Goal: Task Accomplishment & Management: Manage account settings

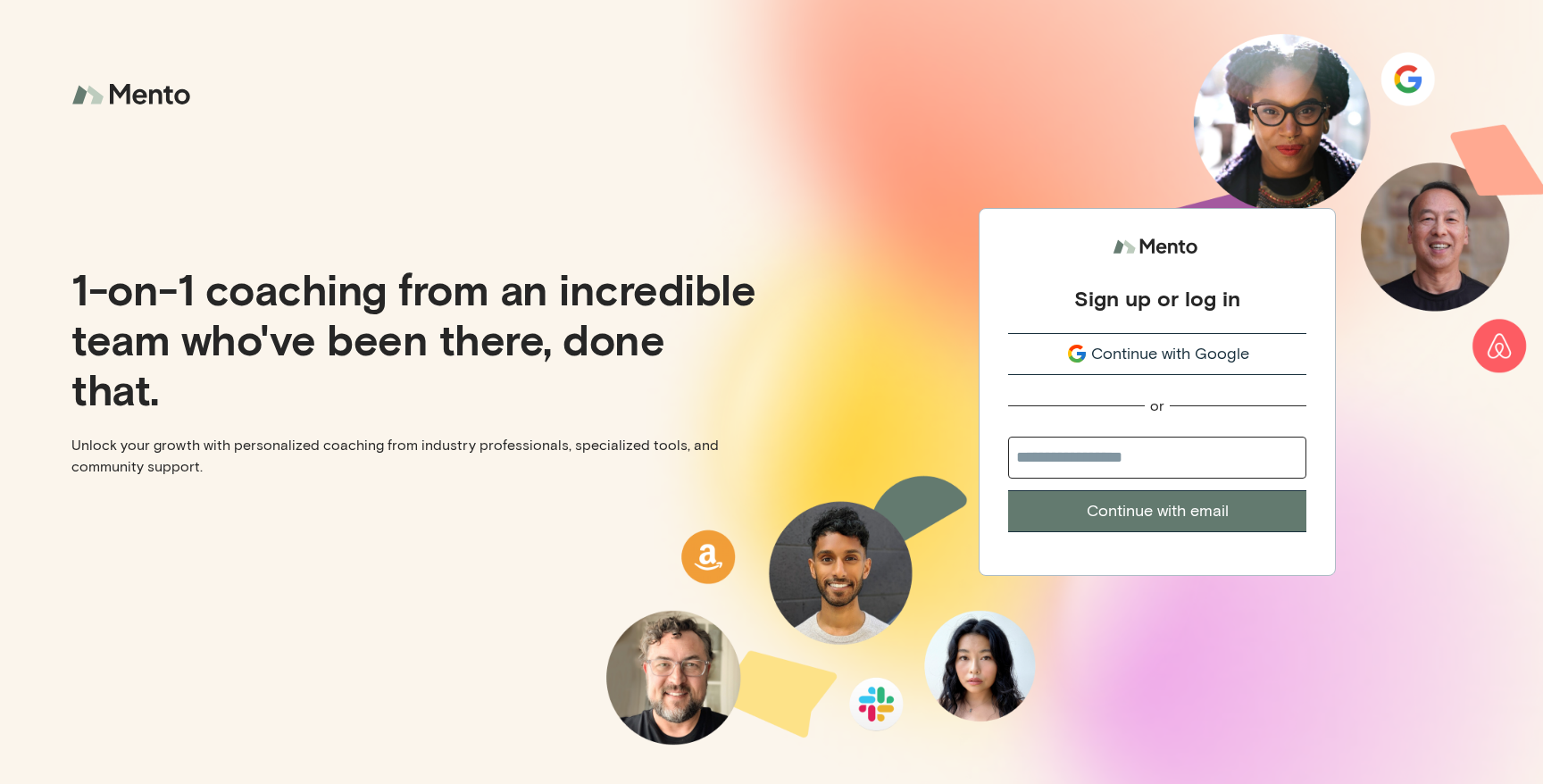
click at [1224, 358] on span "Continue with Google" at bounding box center [1170, 354] width 158 height 24
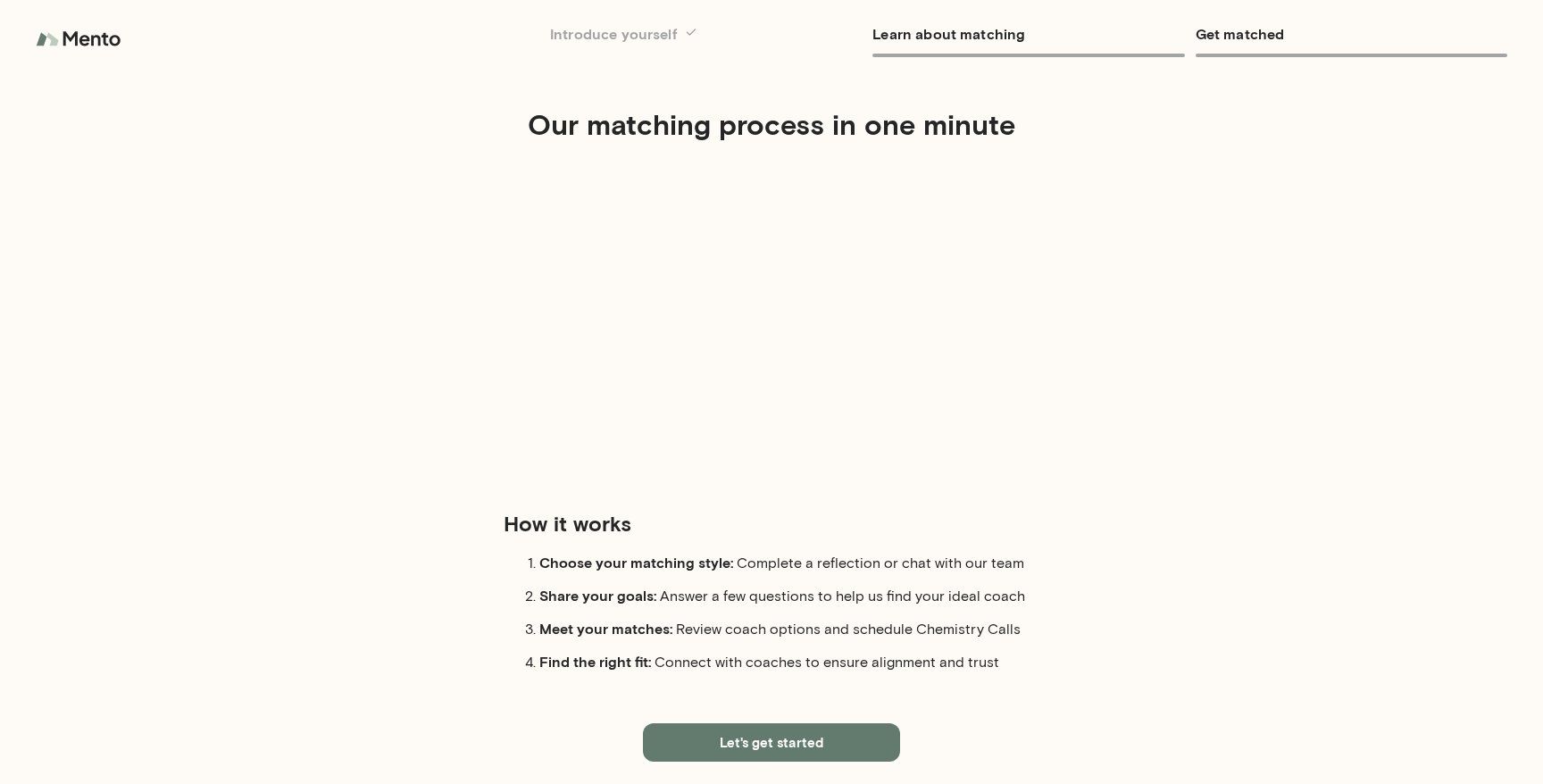
click at [97, 43] on img at bounding box center [81, 39] width 89 height 36
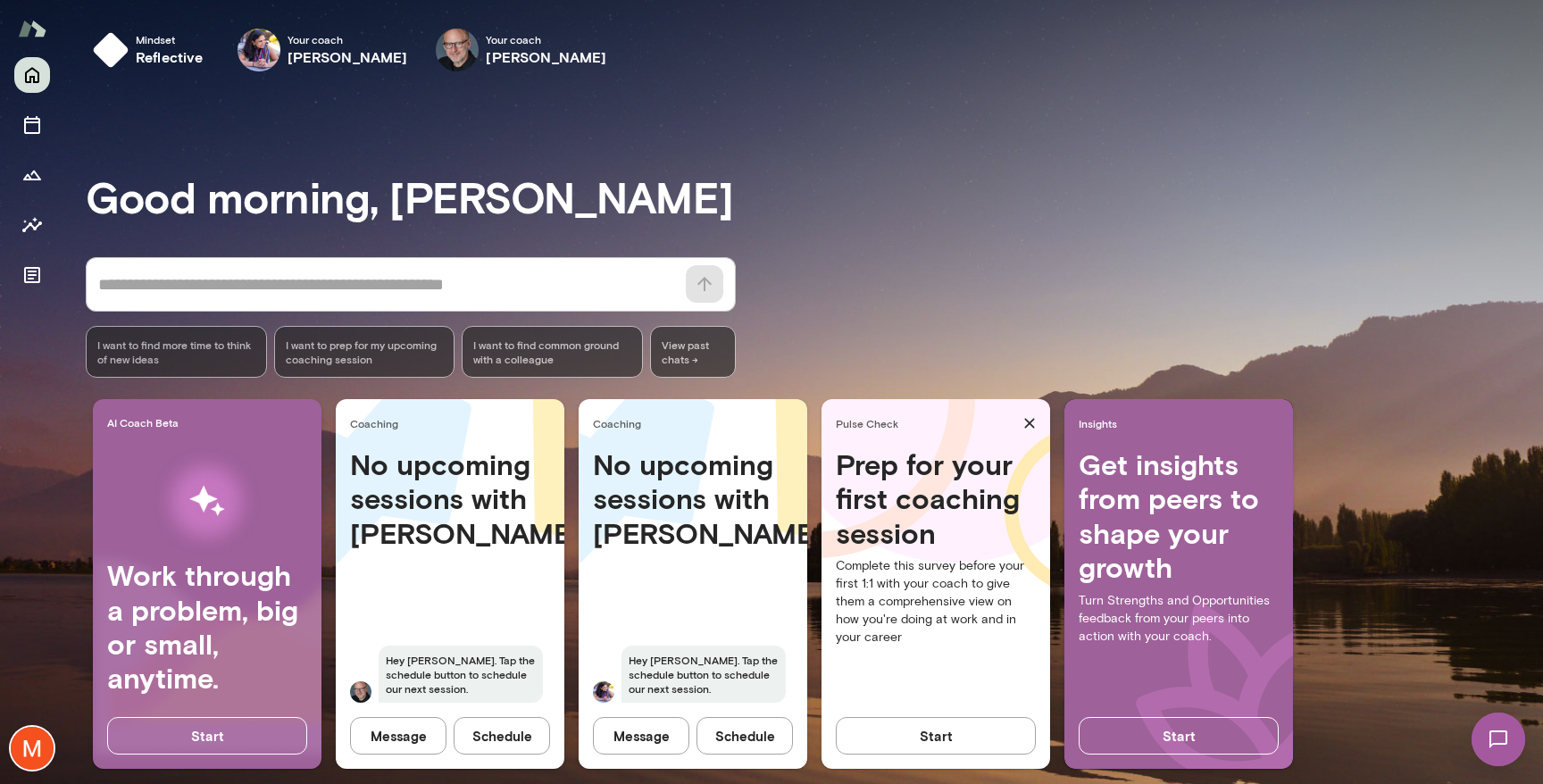
scroll to position [20, 0]
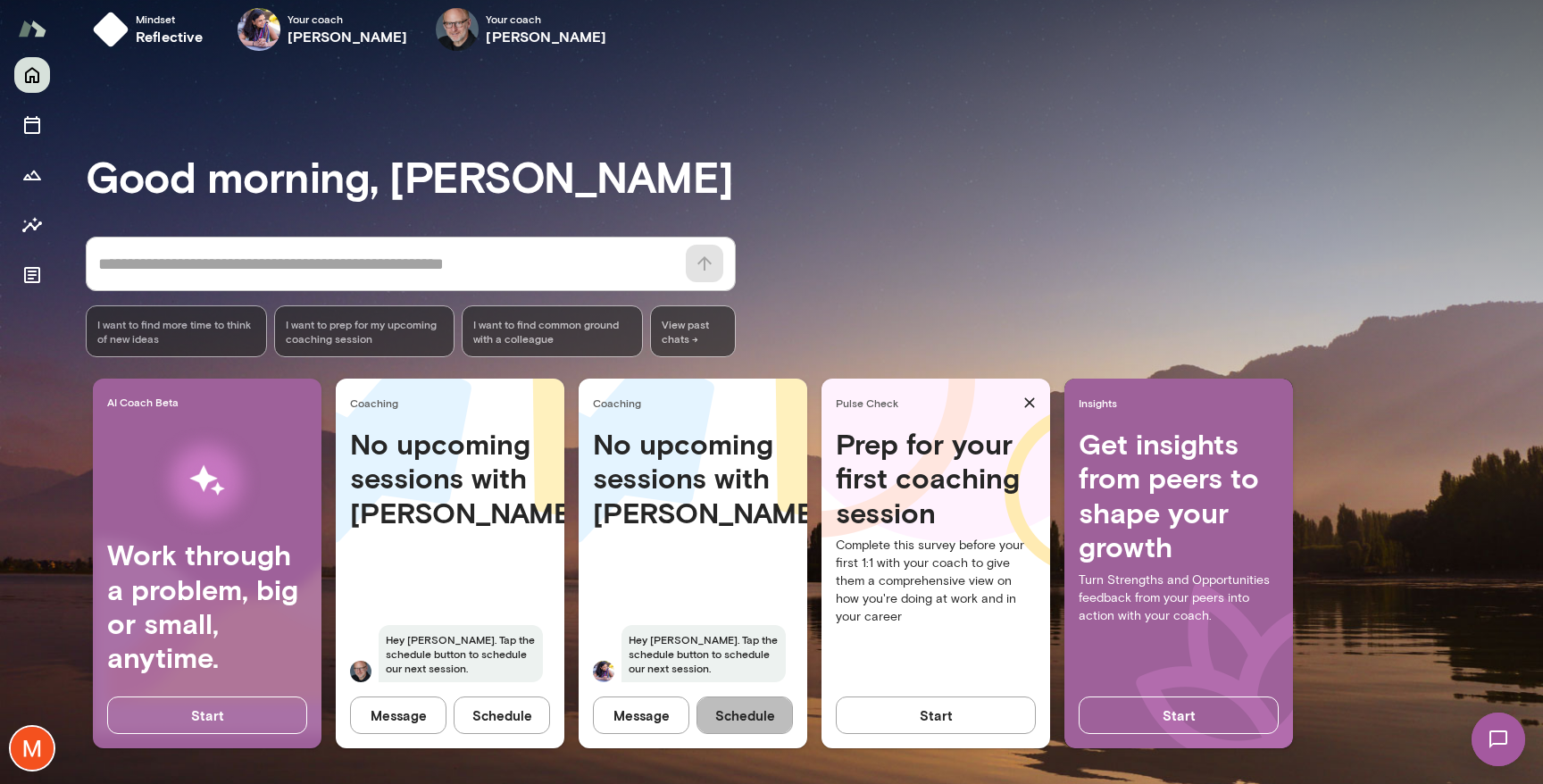
click at [748, 707] on button "Schedule" at bounding box center [745, 714] width 96 height 37
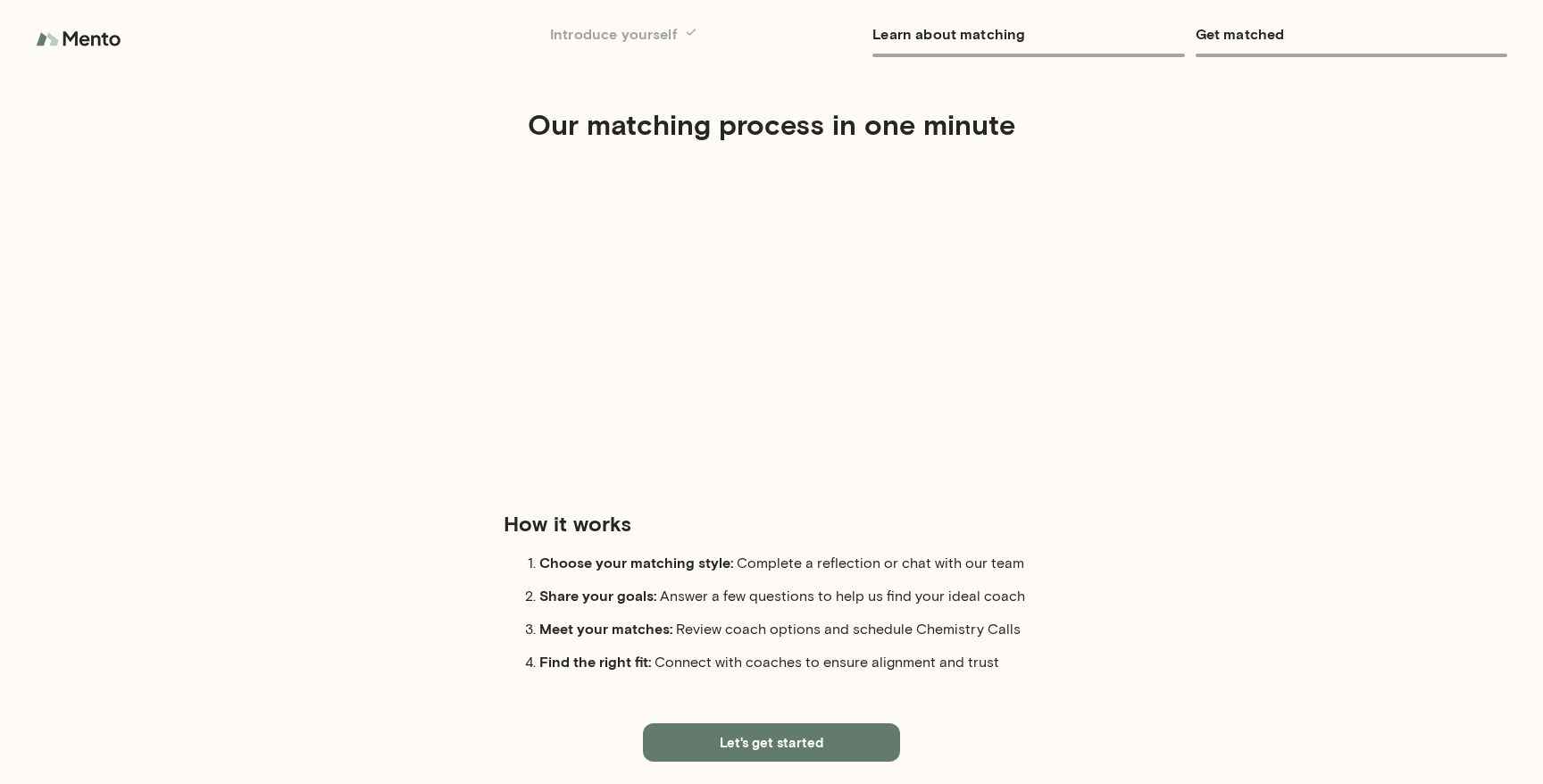
click at [88, 41] on img at bounding box center [81, 39] width 89 height 36
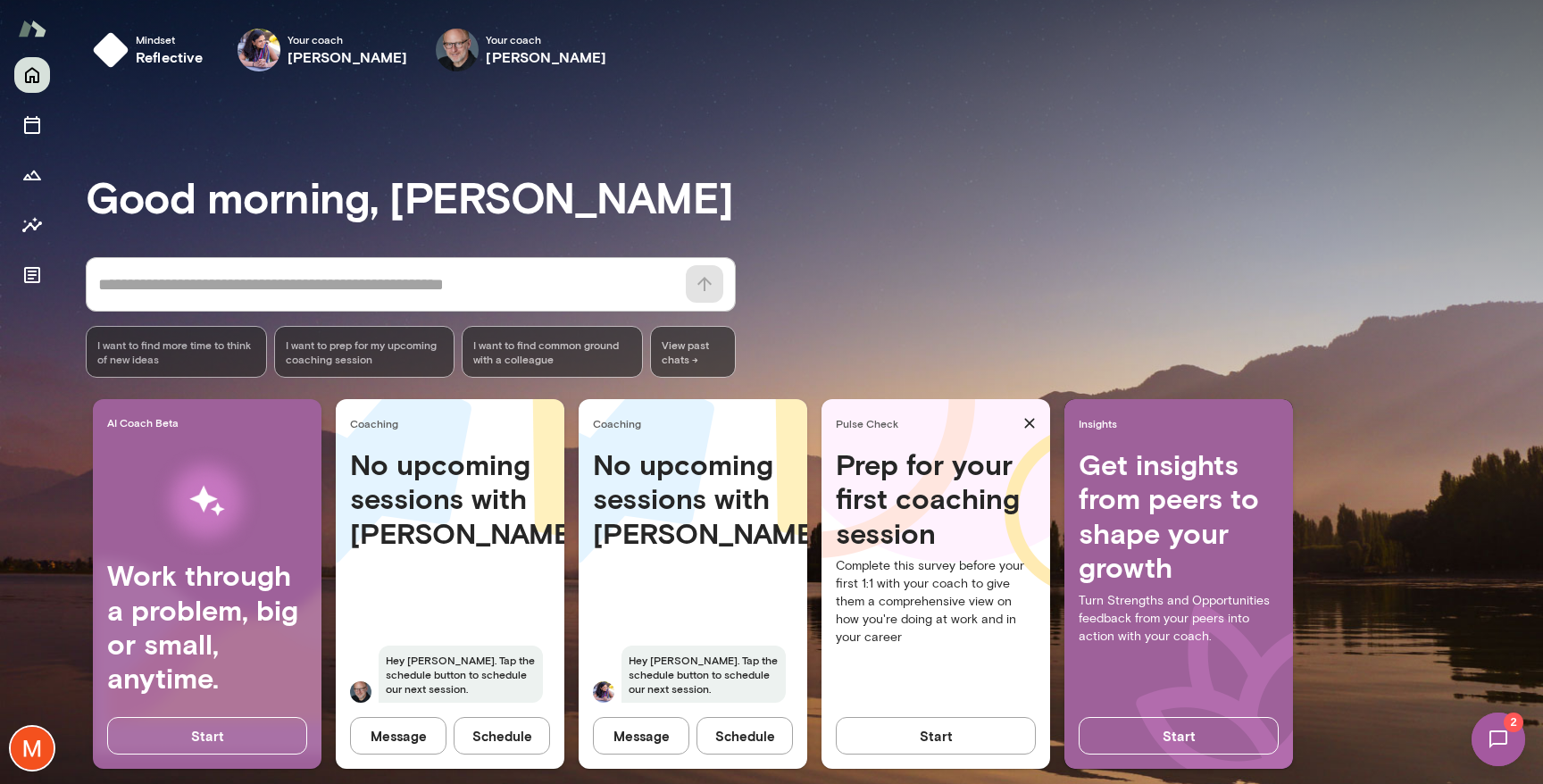
click at [37, 743] on img at bounding box center [32, 748] width 43 height 43
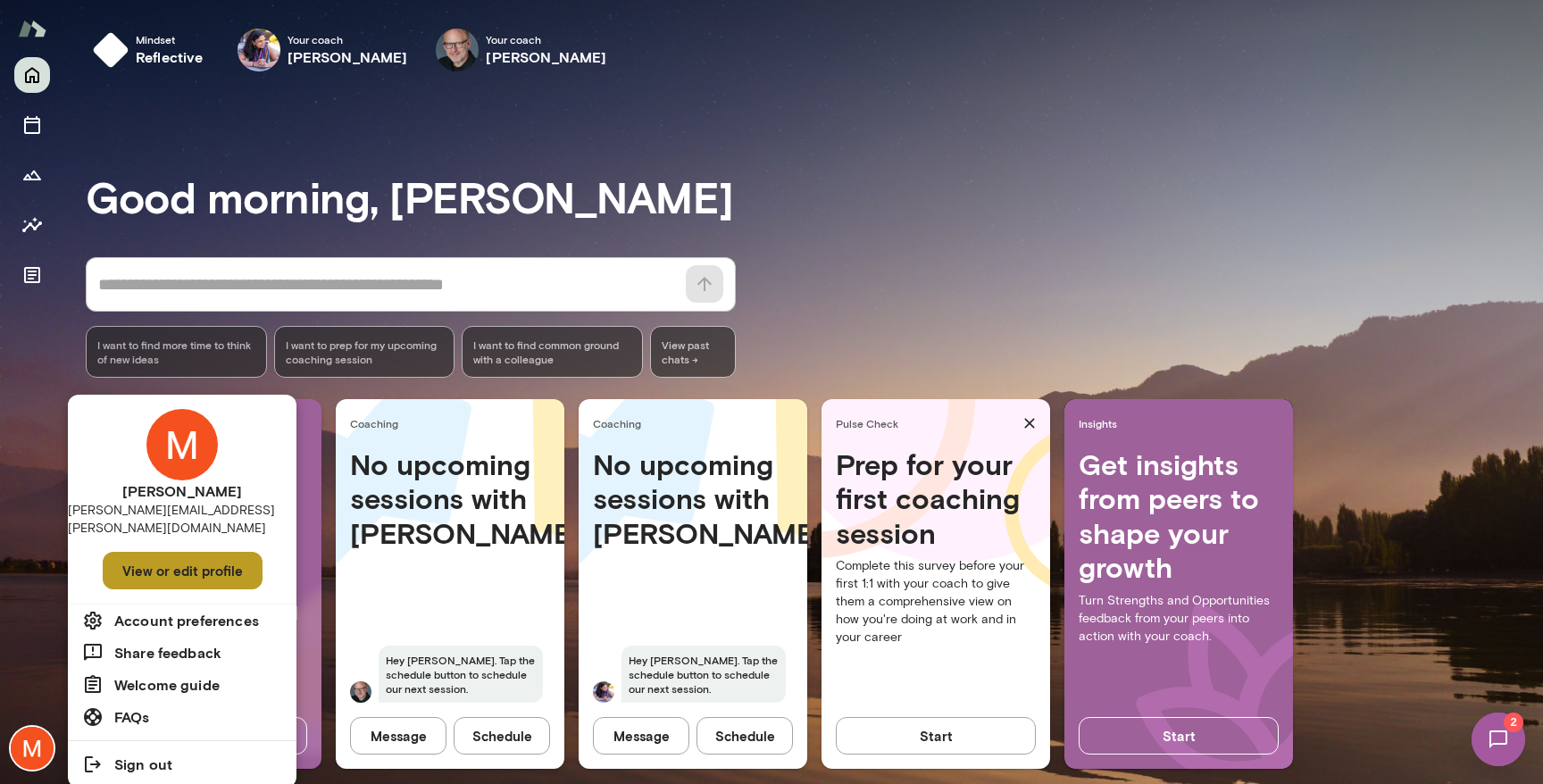
click at [182, 551] on button "View or edit profile" at bounding box center [183, 570] width 159 height 37
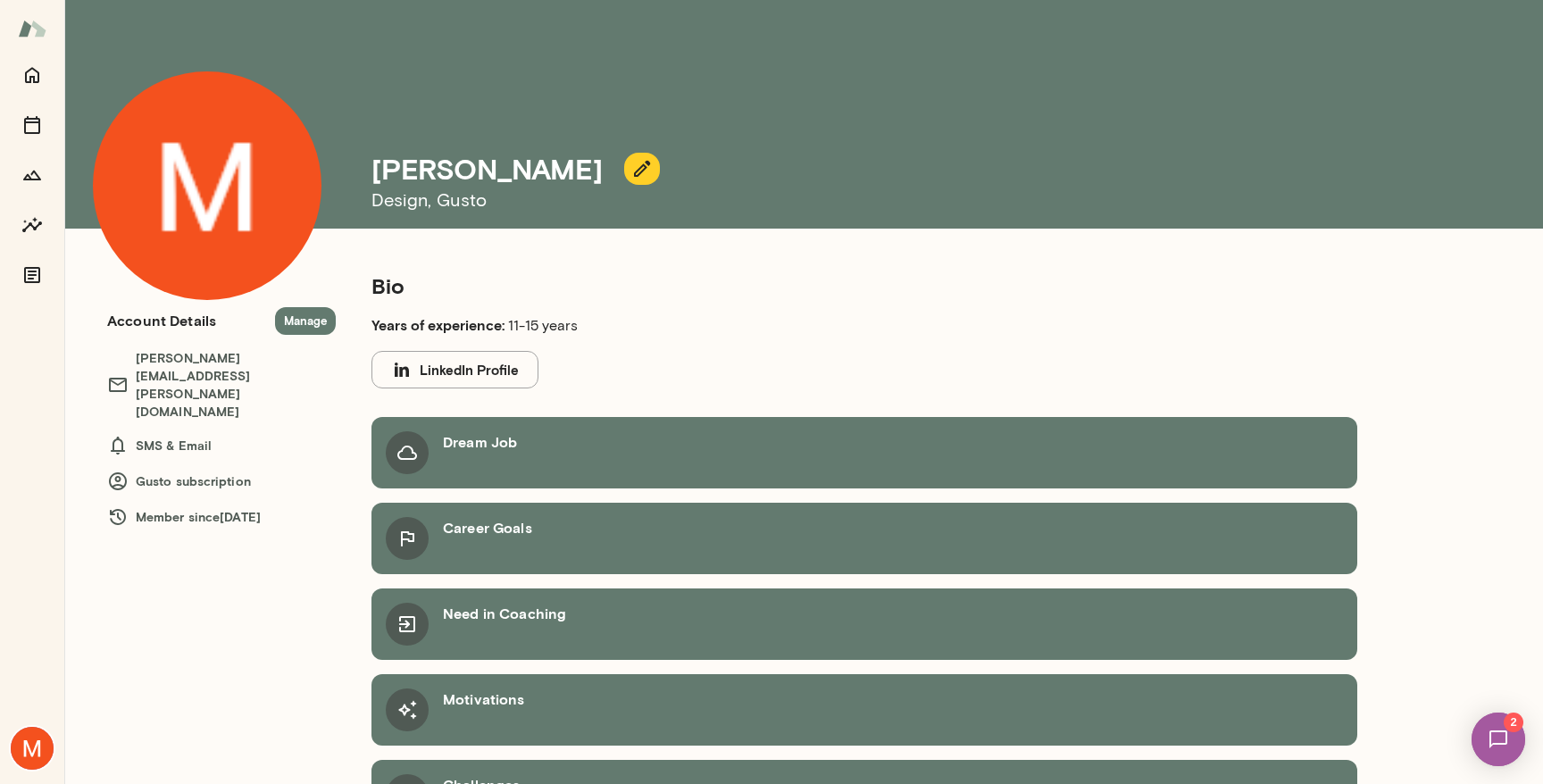
scroll to position [61, 0]
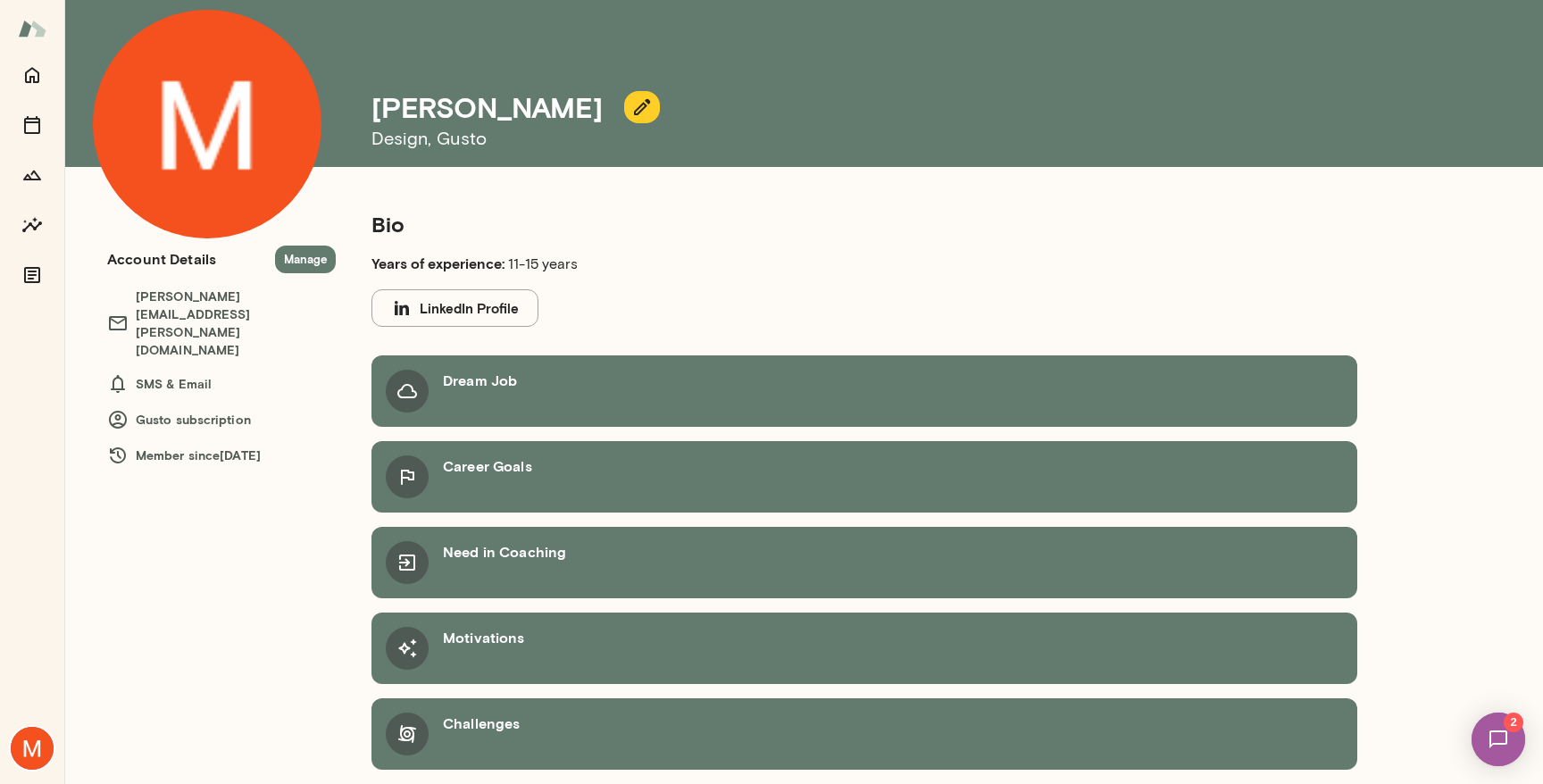
click at [179, 300] on h6 "mike.hardy@gusto.com" at bounding box center [222, 322] width 229 height 71
click at [306, 256] on button "Manage" at bounding box center [305, 259] width 60 height 28
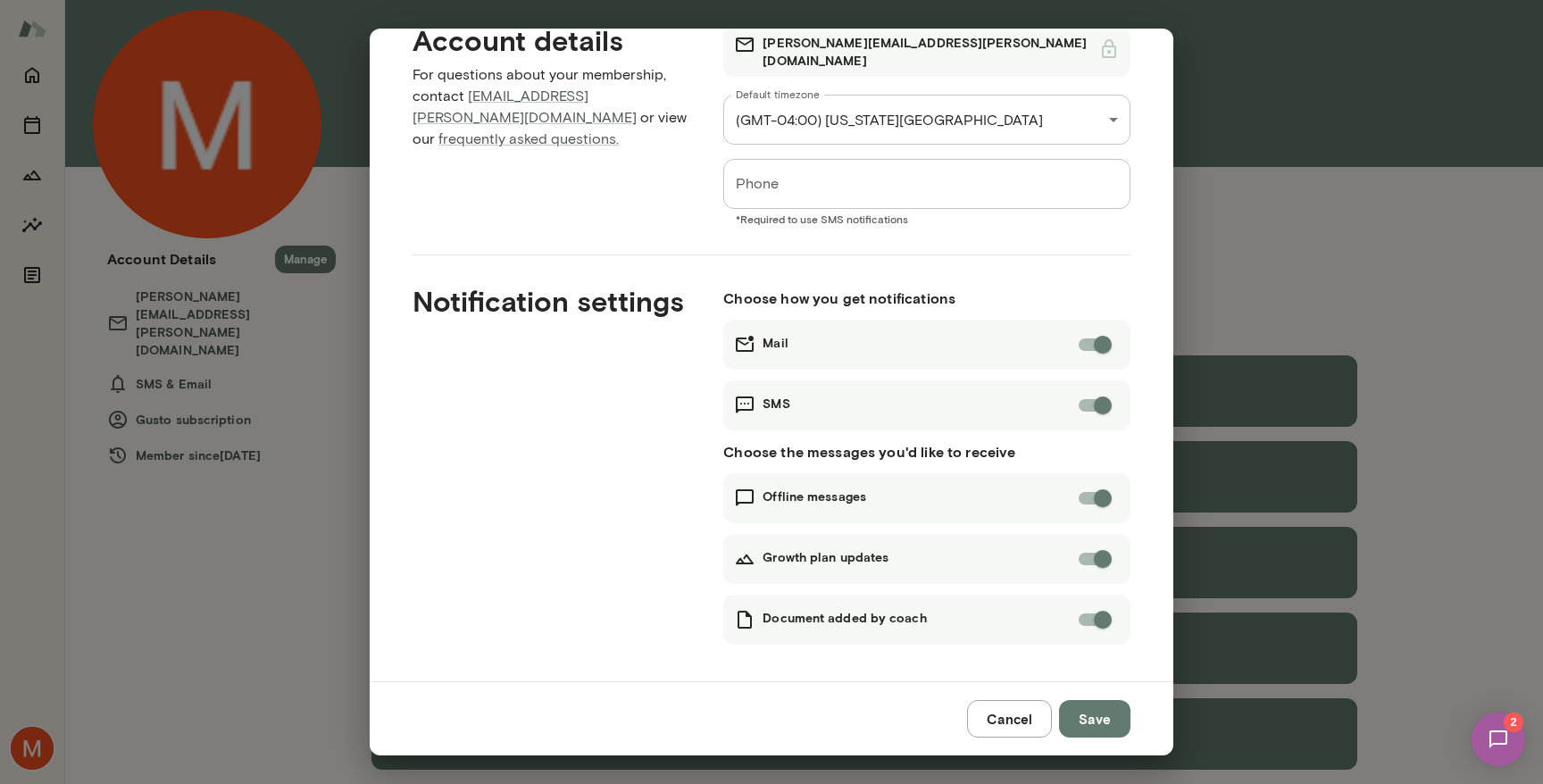
scroll to position [0, 0]
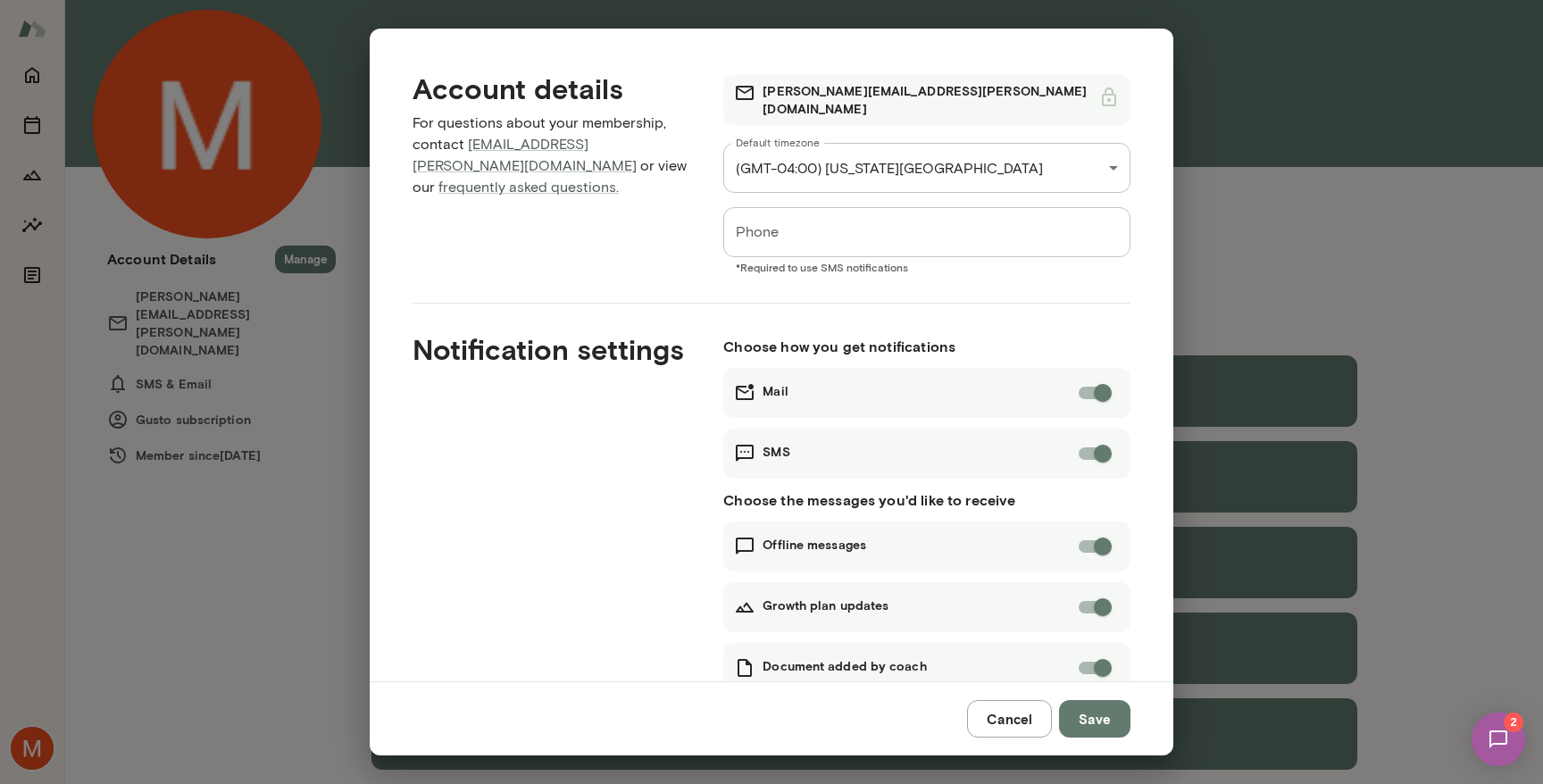
click at [868, 231] on input "Phone" at bounding box center [926, 232] width 407 height 50
type input "**********"
click at [623, 504] on div "Notification settings" at bounding box center [539, 498] width 311 height 389
click at [860, 95] on h6 "mike.hardy@gusto.com" at bounding box center [931, 100] width 336 height 36
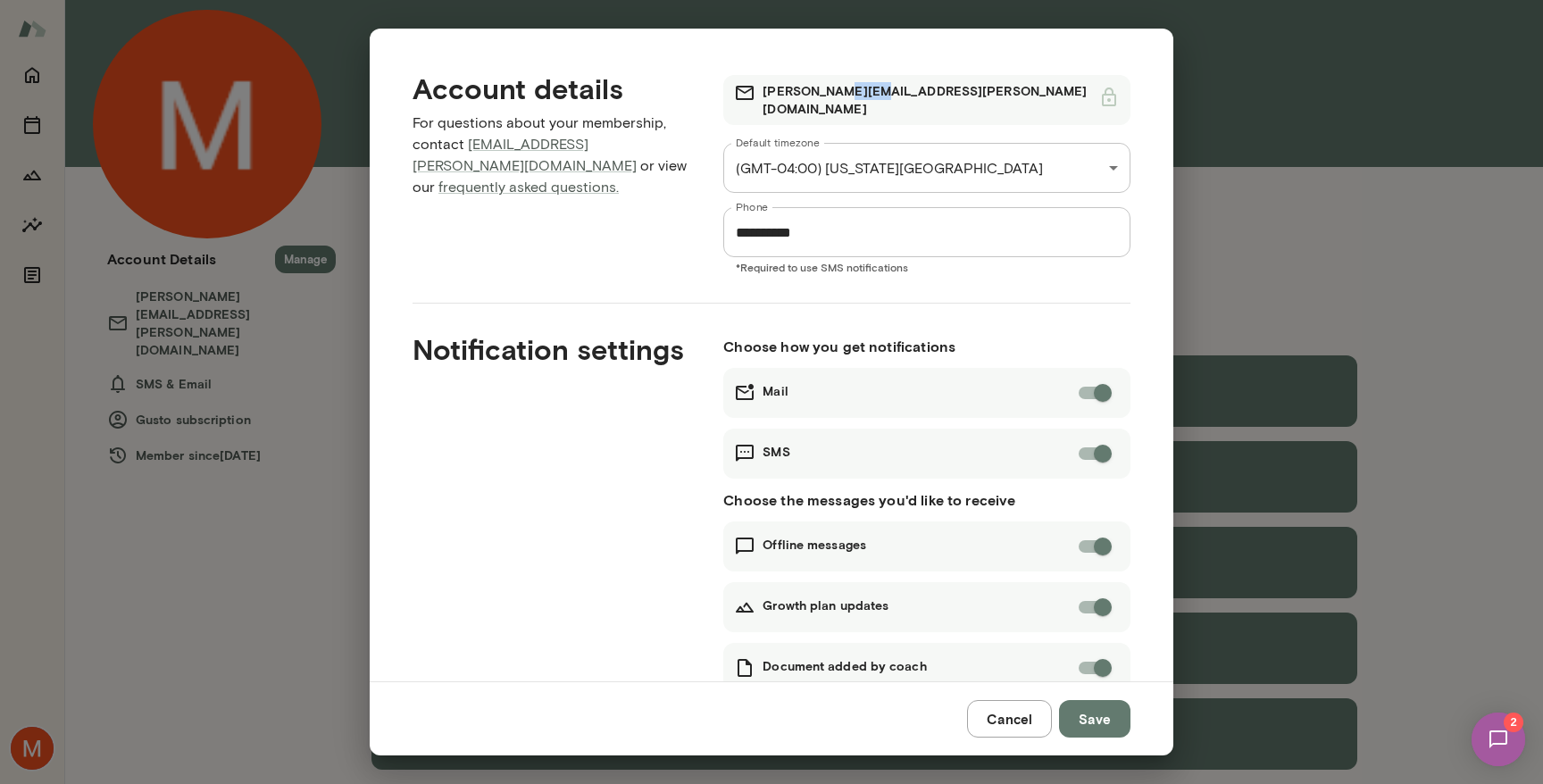
click at [860, 95] on h6 "mike.hardy@gusto.com" at bounding box center [931, 100] width 336 height 36
click at [656, 229] on div "Account details For questions about your membership, contact concierge@mento.co…" at bounding box center [539, 158] width 311 height 231
click at [548, 148] on link "concierge@mento.co" at bounding box center [525, 154] width 224 height 38
click at [1098, 715] on button "Save" at bounding box center [1094, 718] width 71 height 37
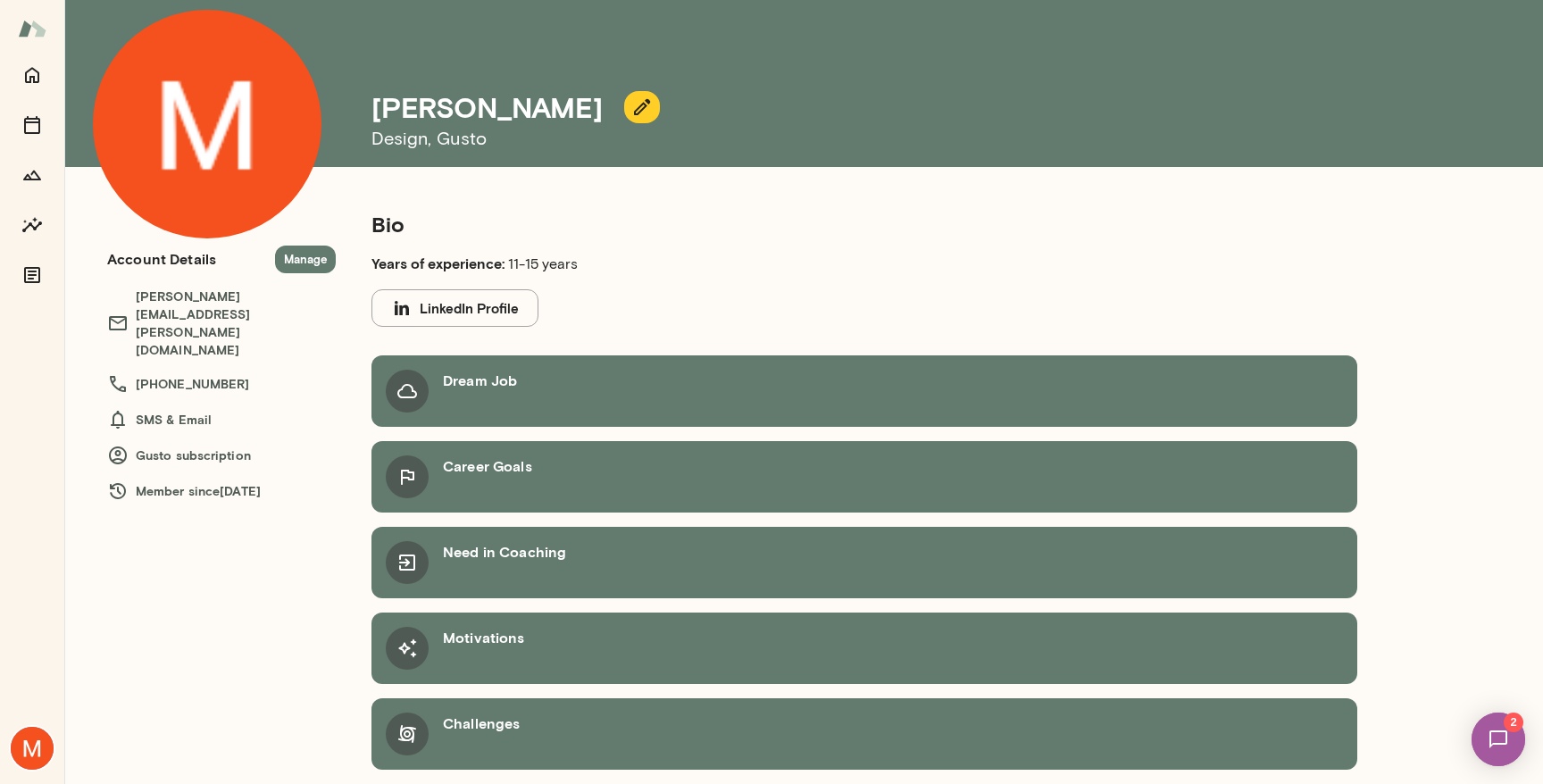
click at [1496, 731] on img at bounding box center [1498, 739] width 73 height 73
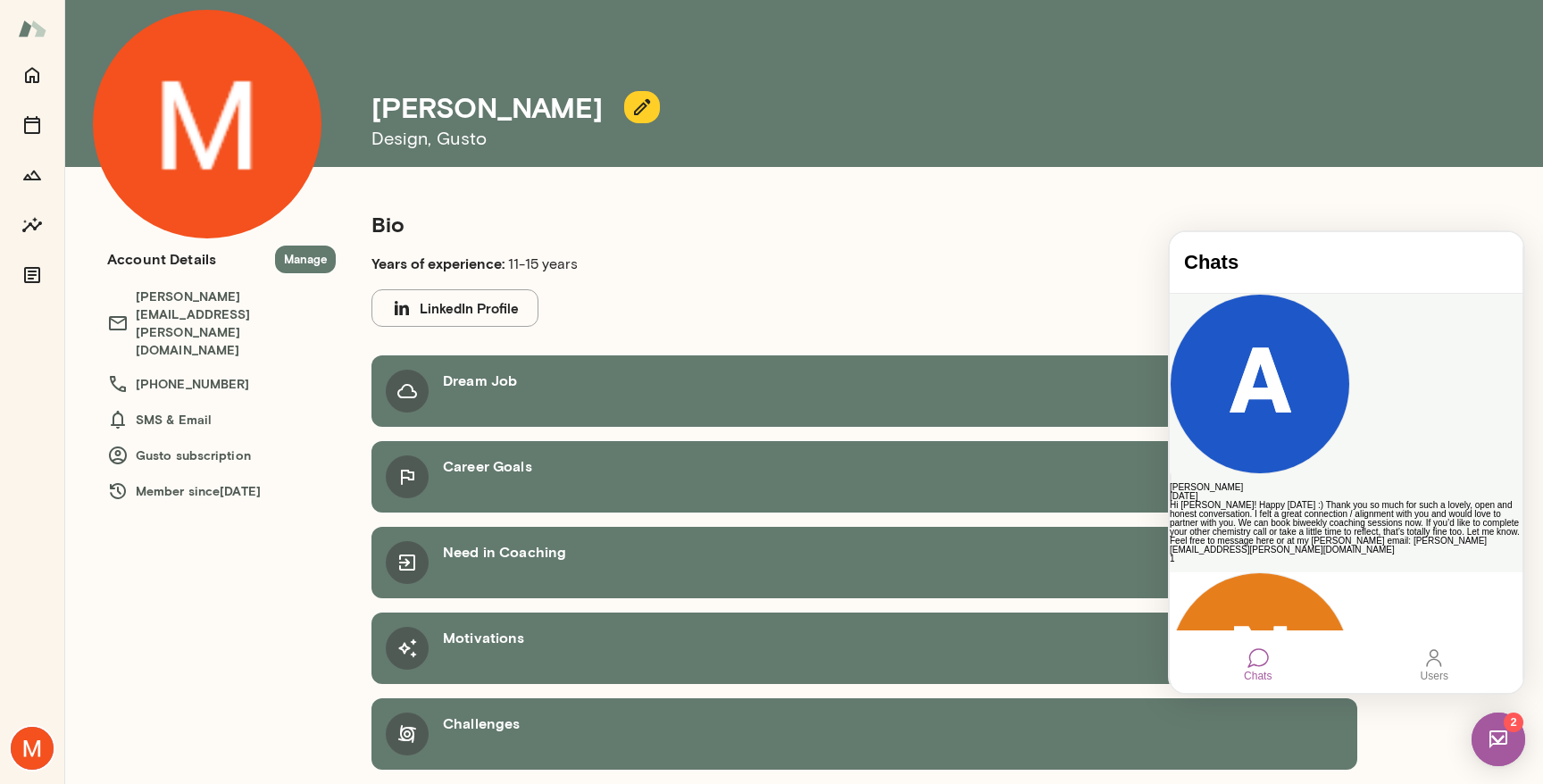
click at [1337, 500] on div "Hi Mike! Happy Friday :) Thank you so much for such a lovely, open and honest c…" at bounding box center [1346, 527] width 352 height 54
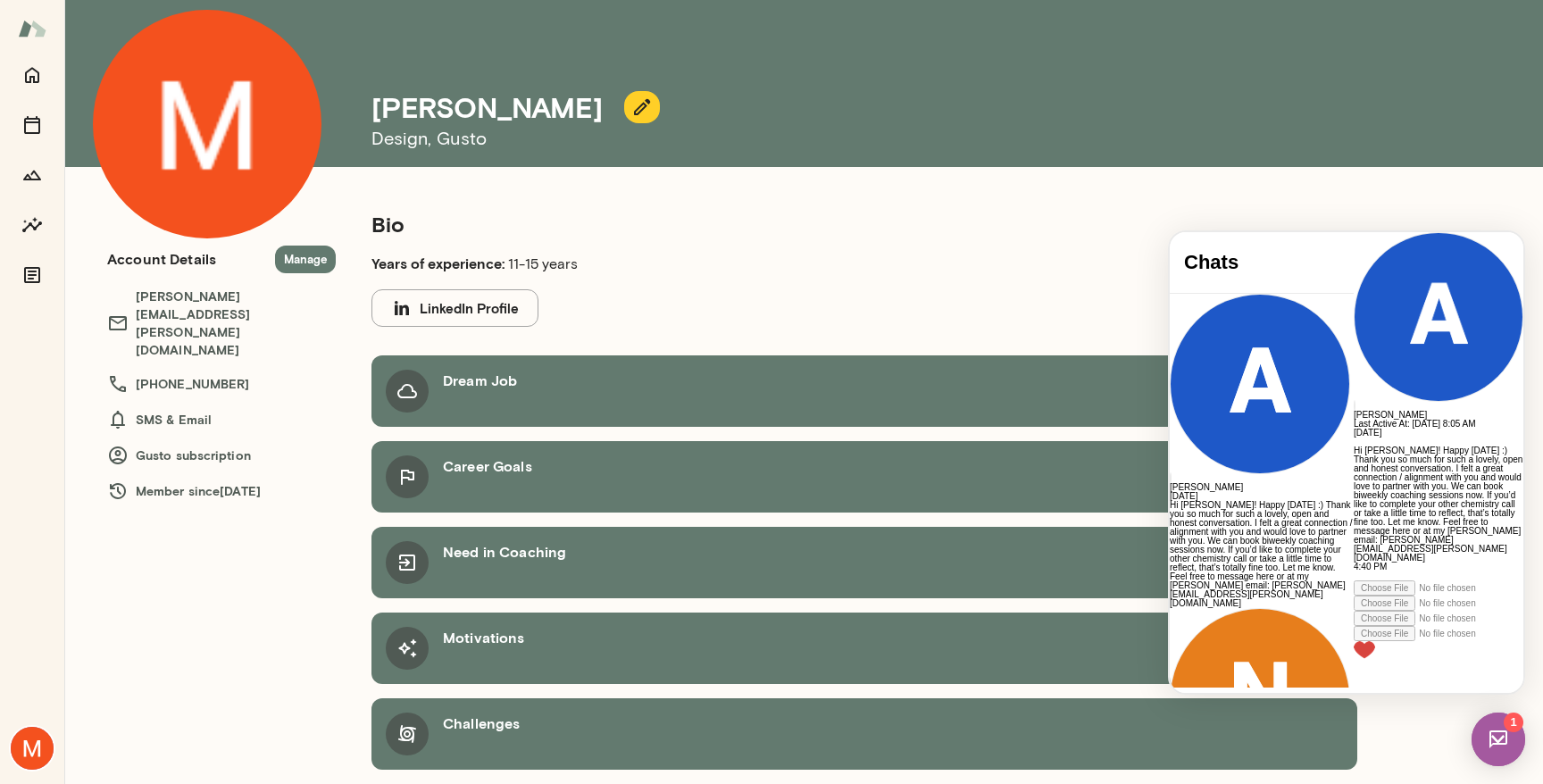
scroll to position [47, 0]
click at [1354, 571] on div at bounding box center [1438, 567] width 170 height 9
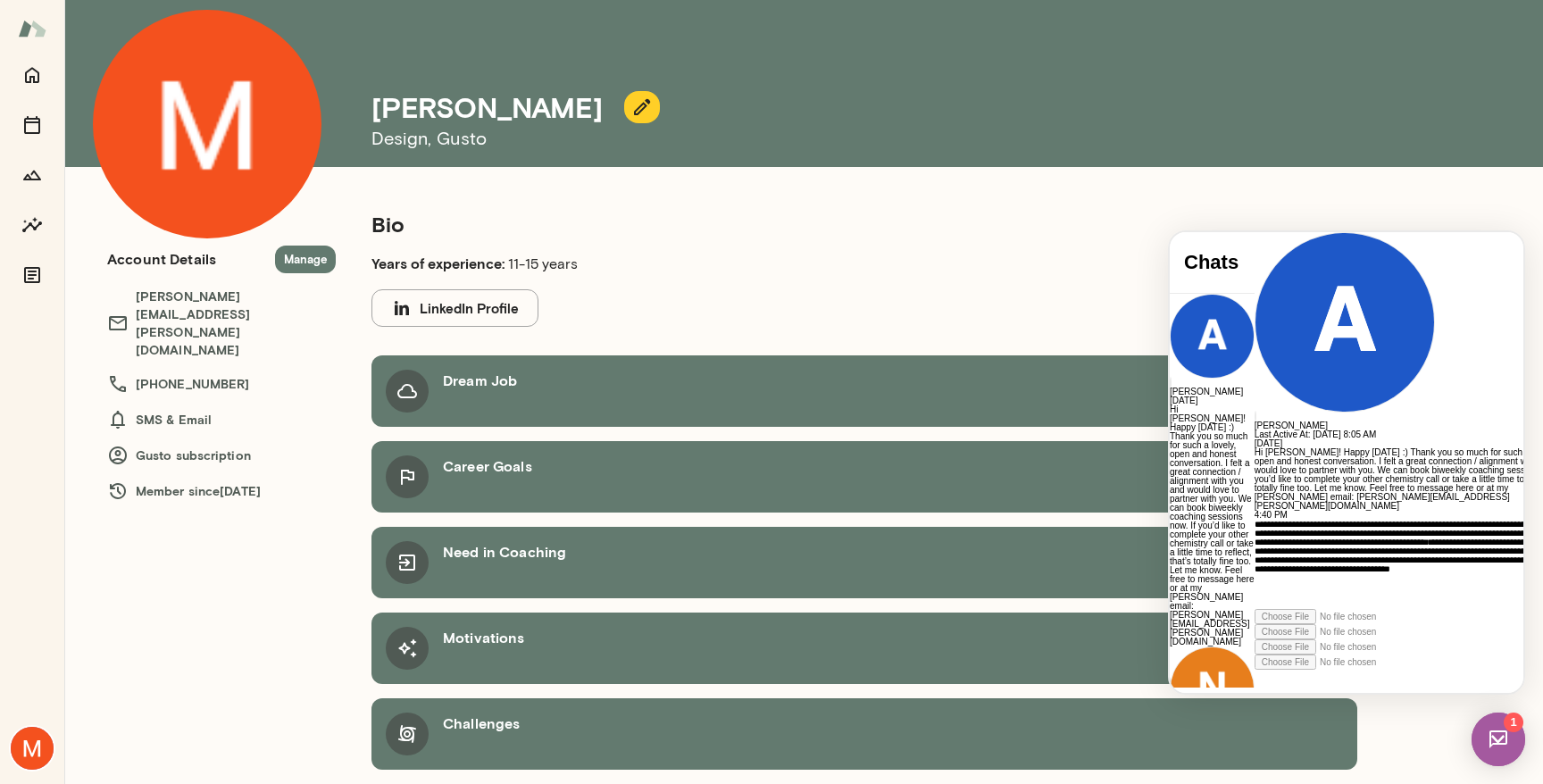
scroll to position [154, 0]
click at [1324, 584] on div "**********" at bounding box center [1416, 564] width 324 height 89
click at [1420, 601] on div "**********" at bounding box center [1416, 564] width 324 height 89
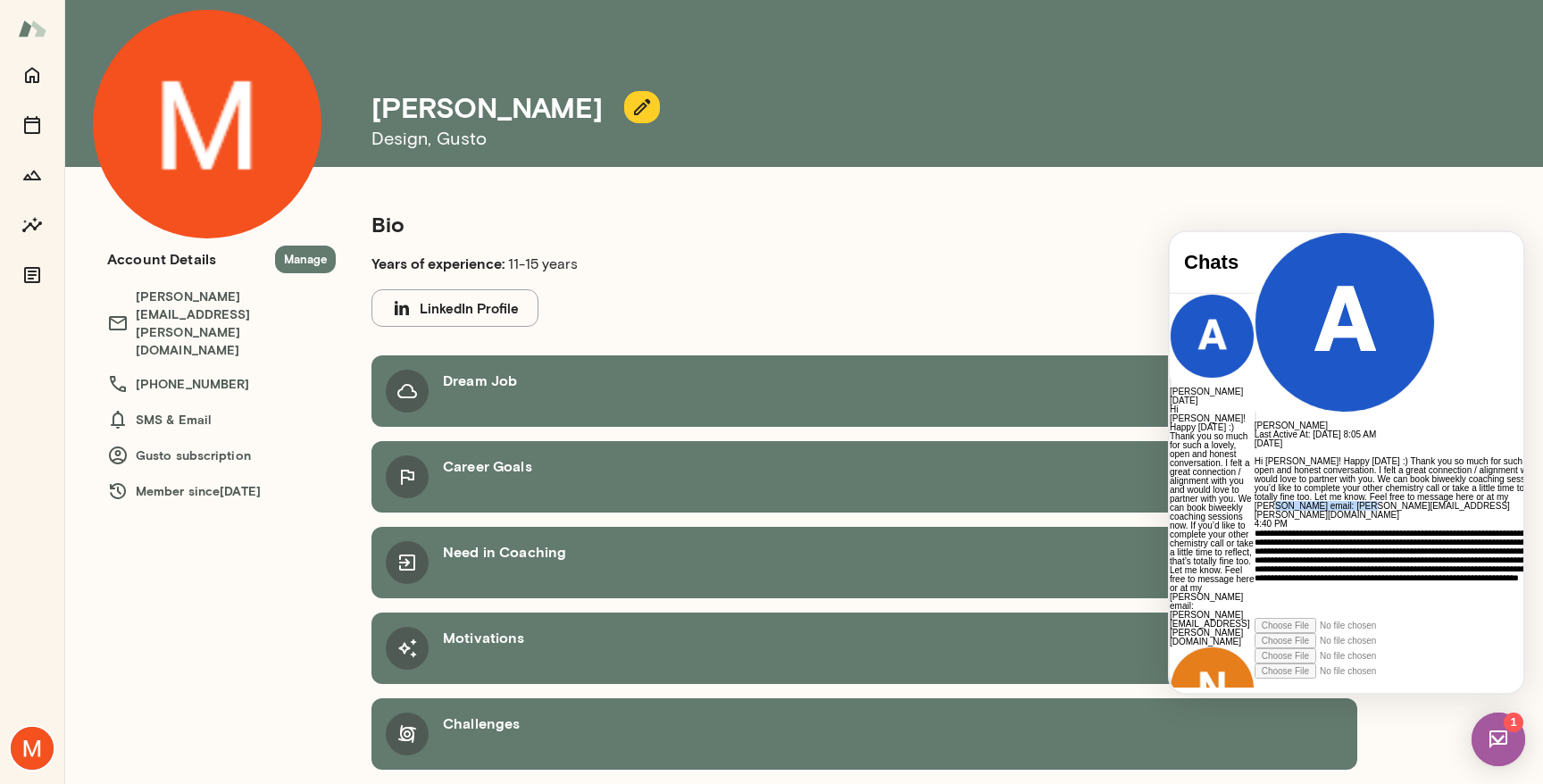
drag, startPoint x: 1199, startPoint y: 484, endPoint x: 1353, endPoint y: 484, distance: 154.0
click at [1353, 484] on p "Hi Mike! Happy Friday :) Thank you so much for such a lovely, open and honest c…" at bounding box center [1416, 487] width 324 height 62
copy p "aradhanagoel@mento.co"
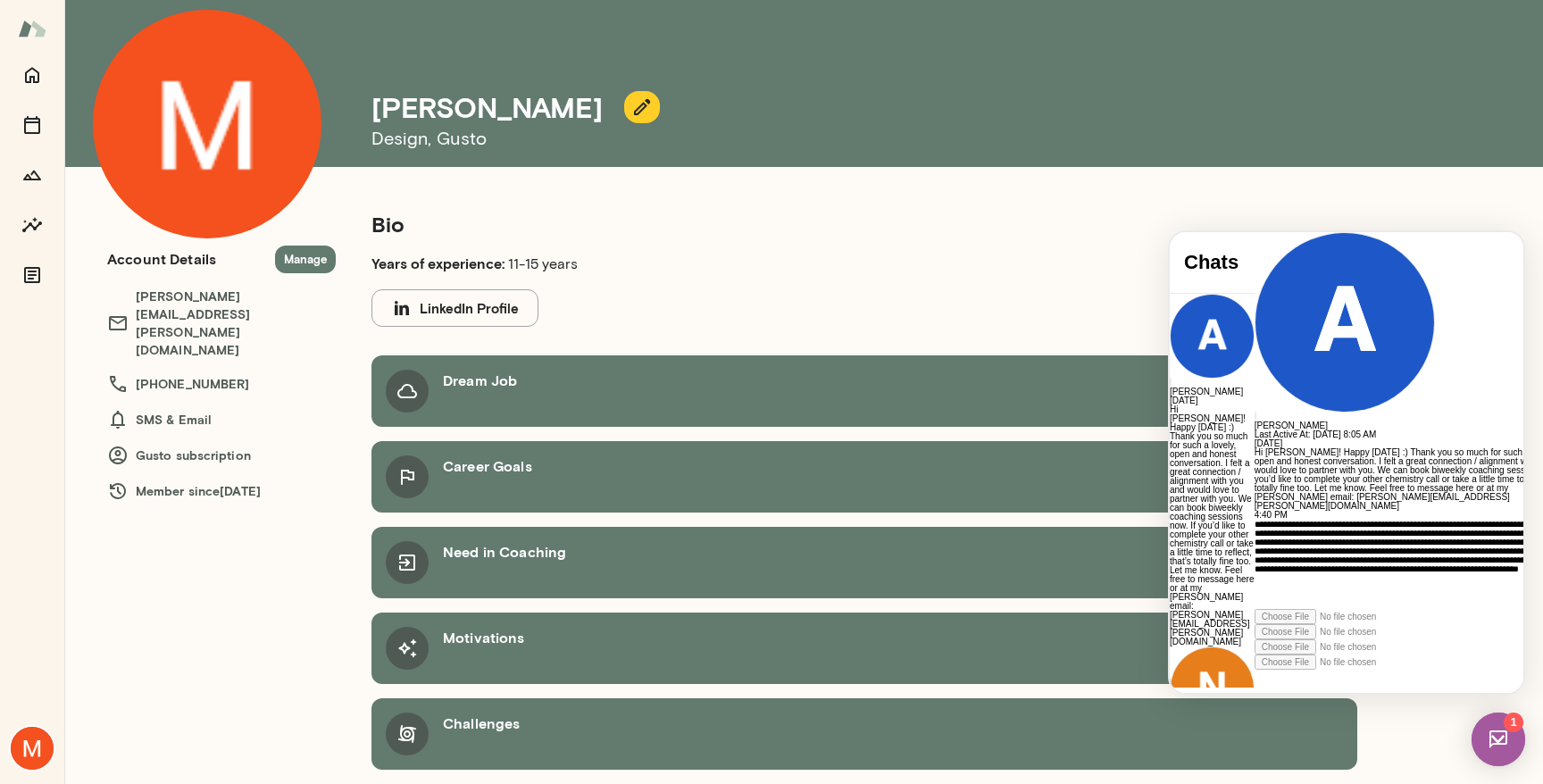
click at [1255, 669] on icon at bounding box center [1255, 669] width 0 height 0
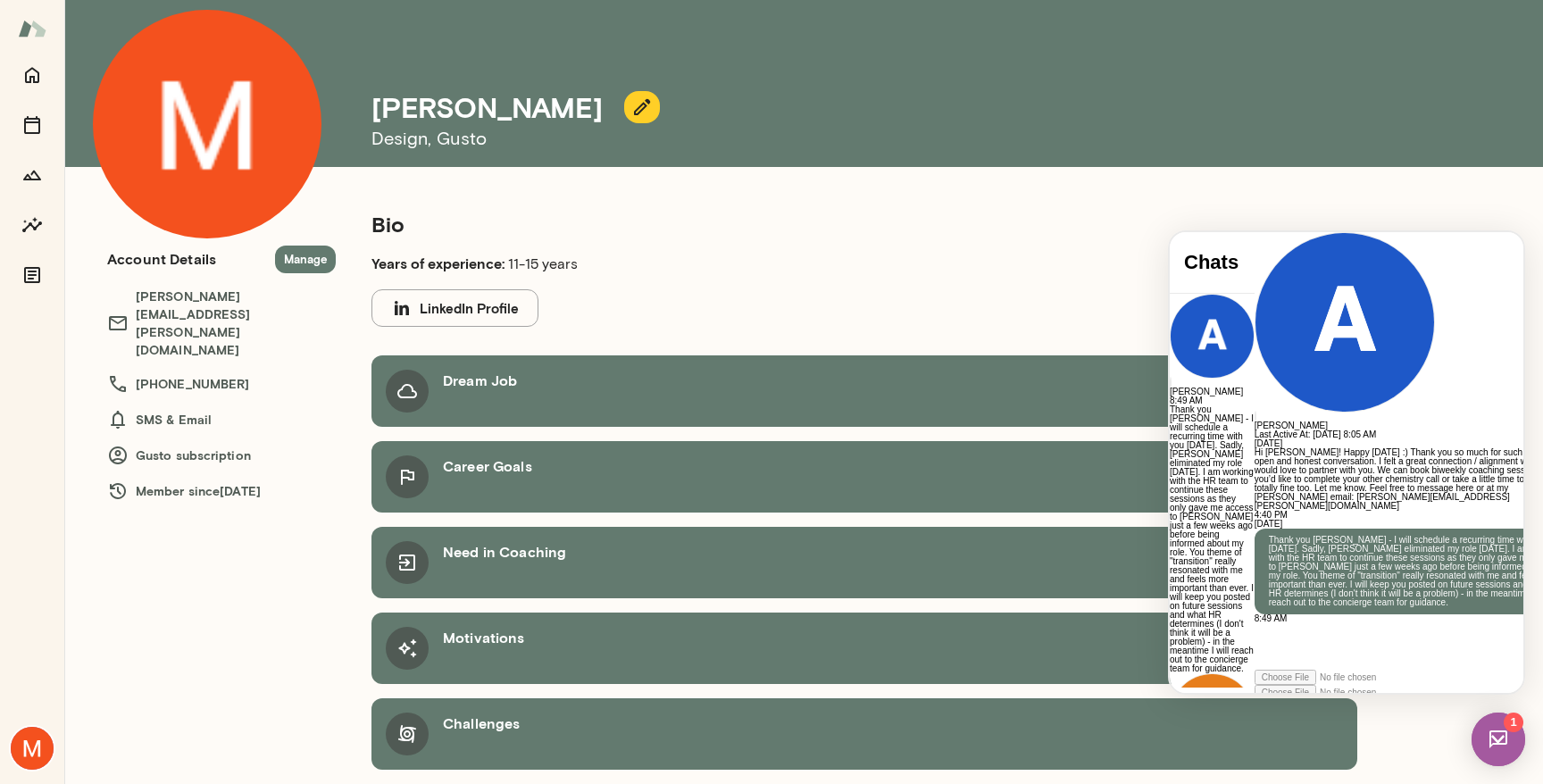
click at [205, 590] on div "Bio Years of experience: 11-15 years LinkedIn Profile Dream Job Career Goals Ne…" at bounding box center [749, 489] width 1371 height 588
click at [1115, 253] on div "Bio Years of experience: 11-15 years LinkedIn Profile Dream Job Career Goals Ne…" at bounding box center [864, 489] width 1057 height 560
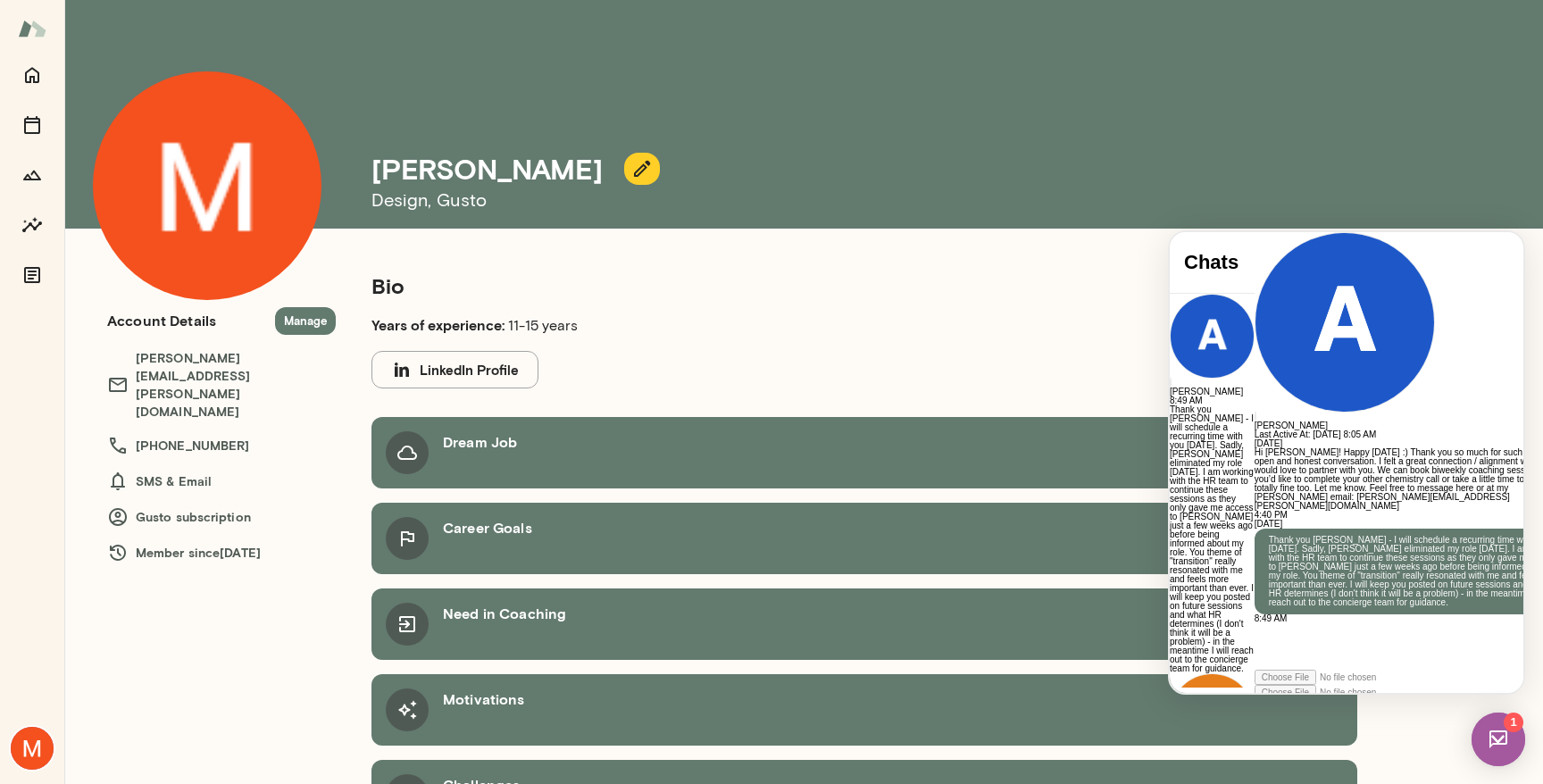
click at [312, 319] on button "Manage" at bounding box center [305, 321] width 60 height 28
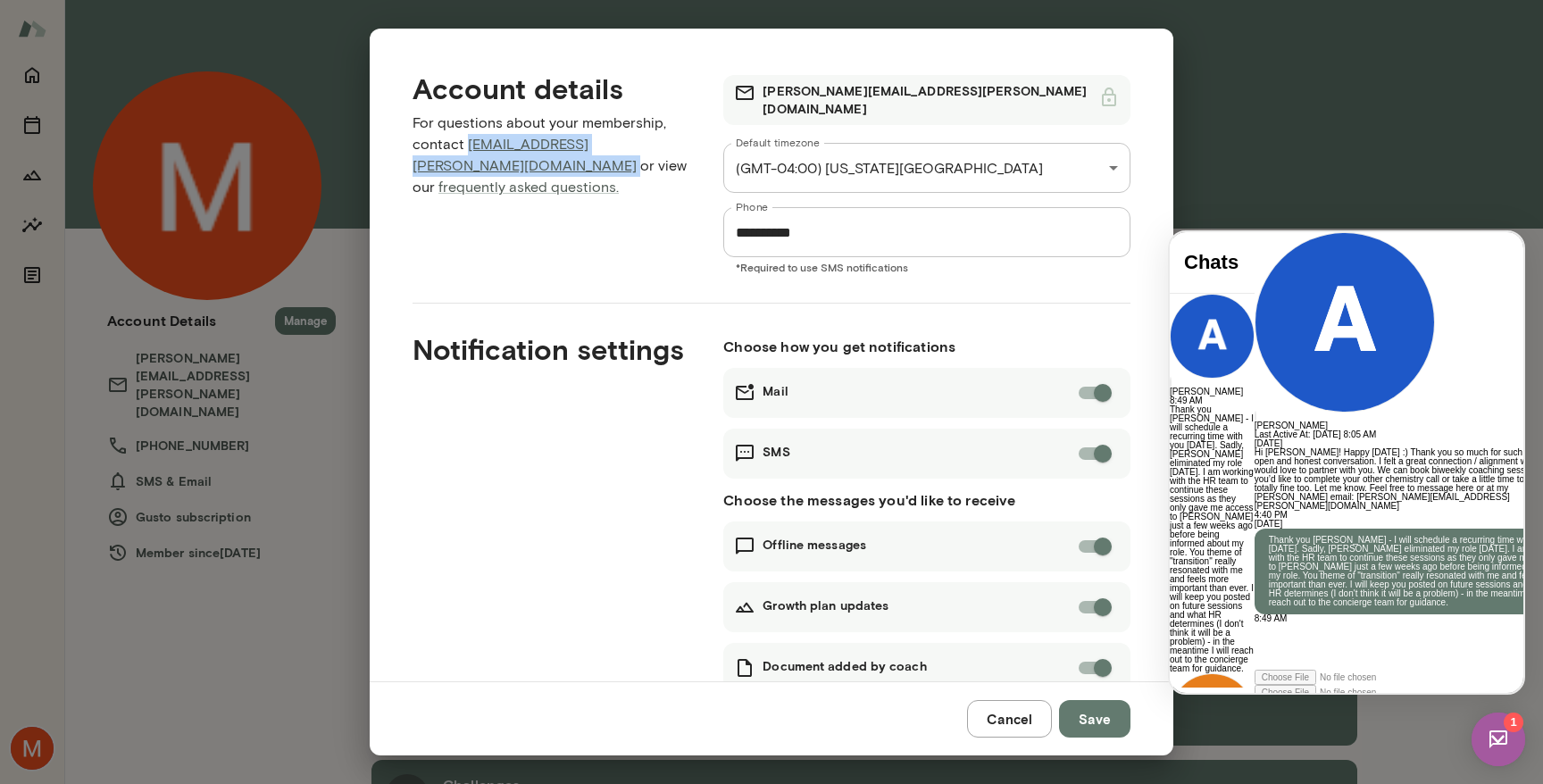
drag, startPoint x: 606, startPoint y: 147, endPoint x: 466, endPoint y: 145, distance: 140.0
click at [466, 145] on p "For questions about your membership, contact concierge@mento.co or view our fre…" at bounding box center [554, 155] width 282 height 85
copy p "concierge@mento.co"
click at [475, 179] on link "frequently asked questions." at bounding box center [529, 187] width 181 height 17
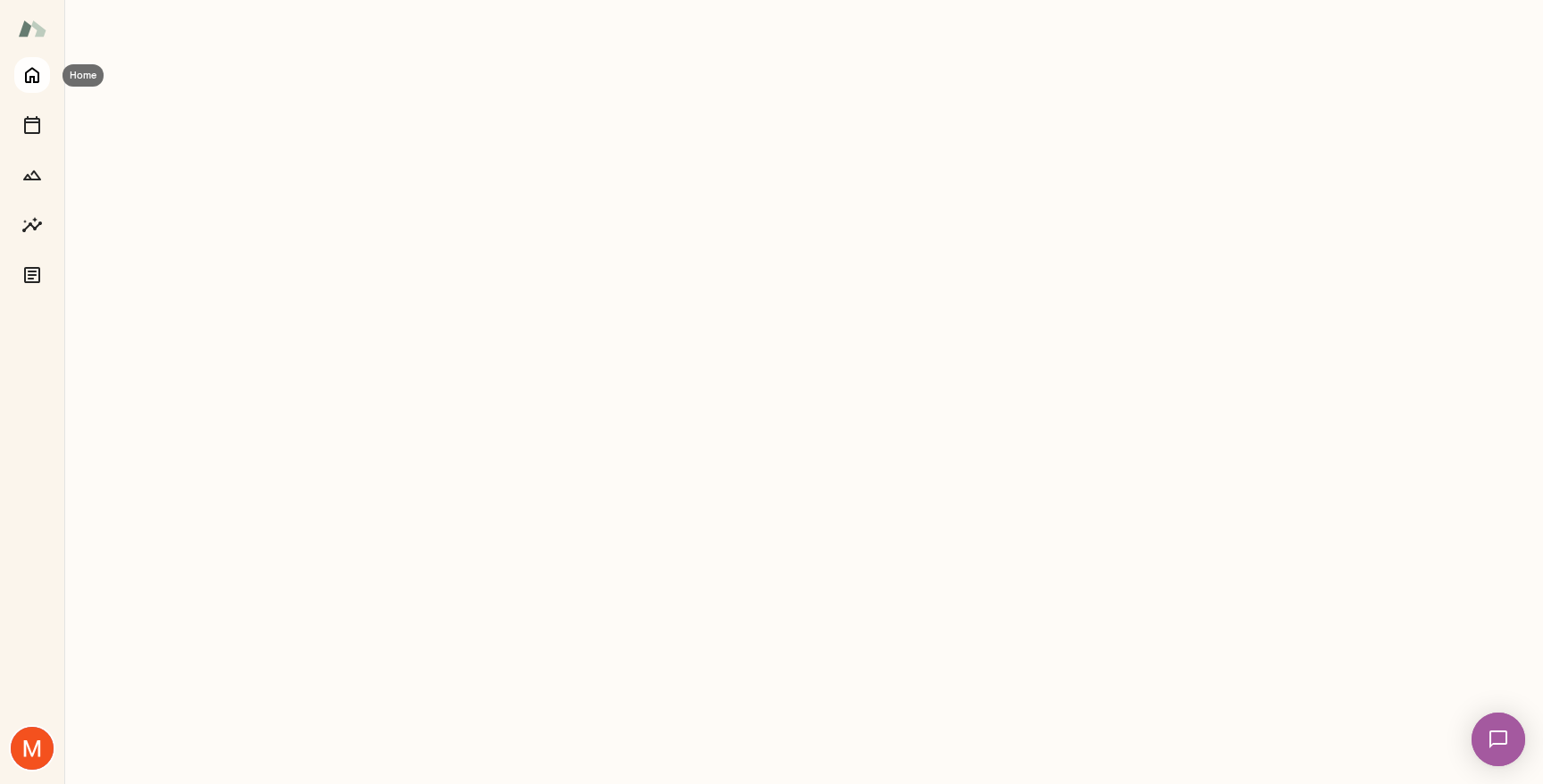
click at [36, 70] on icon "Home" at bounding box center [32, 74] width 21 height 21
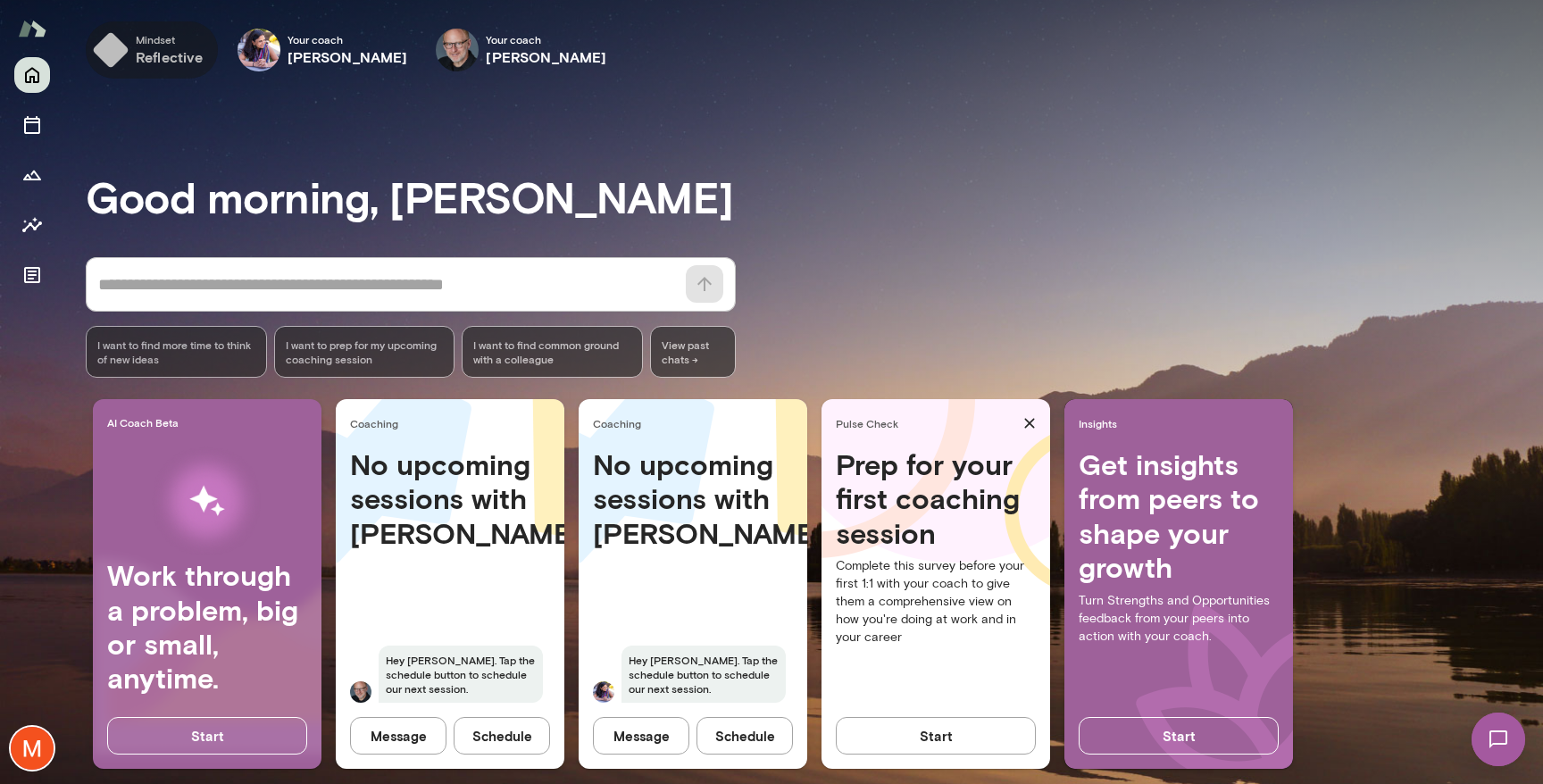
click at [164, 54] on h6 "reflective" at bounding box center [169, 57] width 68 height 21
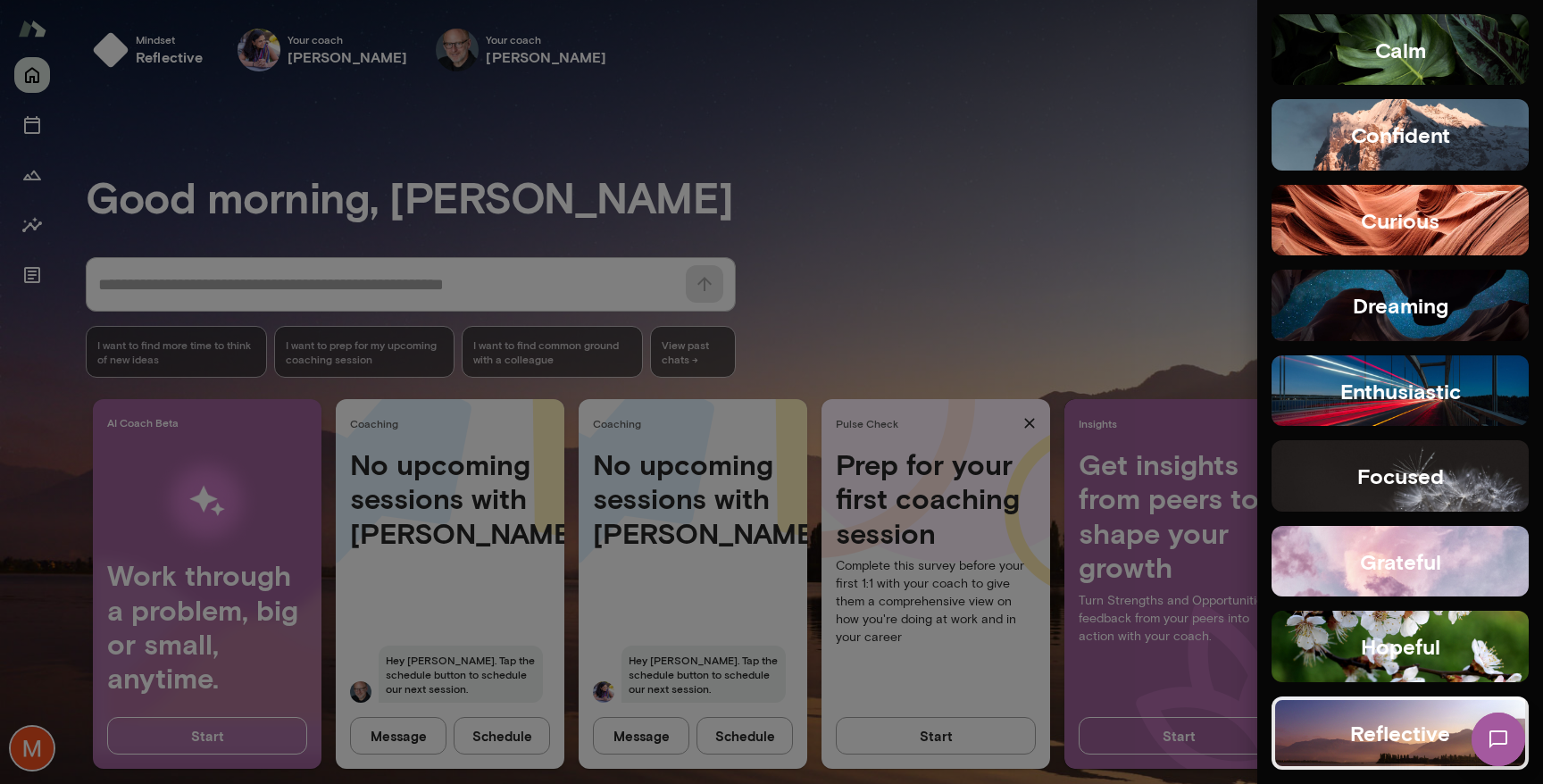
click at [1373, 736] on h5 "reflective" at bounding box center [1400, 732] width 100 height 29
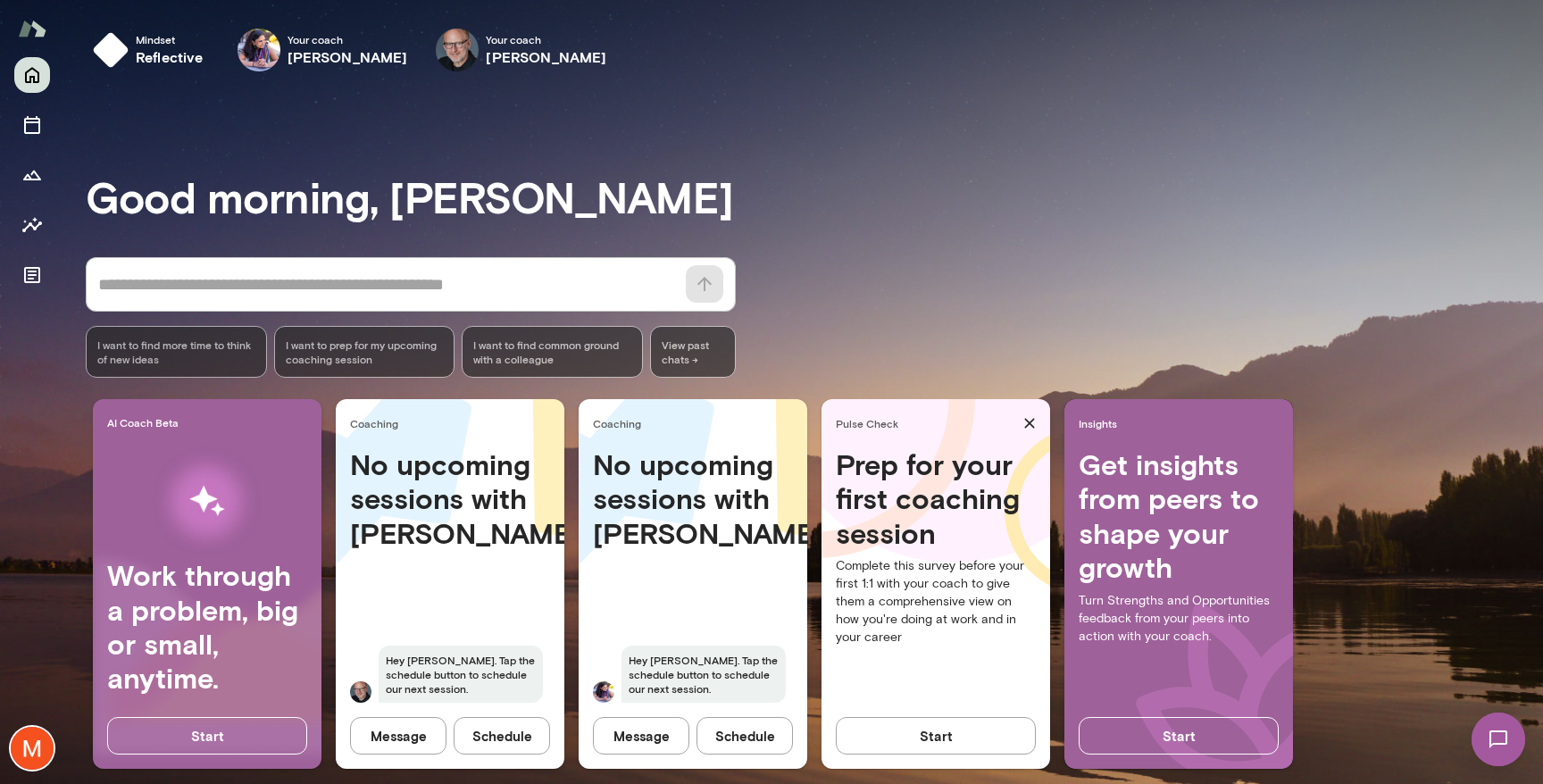
scroll to position [20, 0]
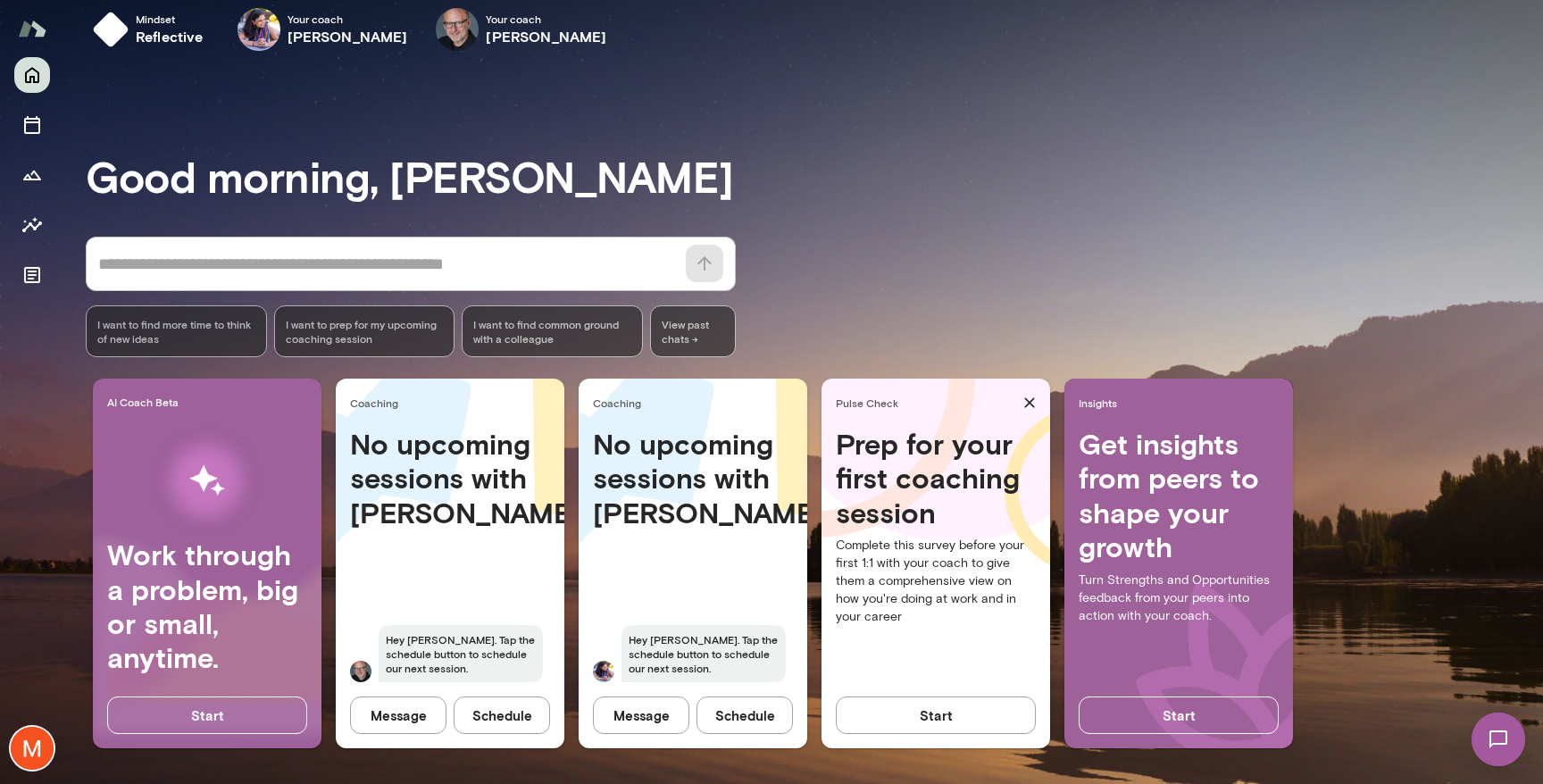
click at [746, 713] on button "Schedule" at bounding box center [745, 714] width 96 height 37
